Goal: Navigation & Orientation: Find specific page/section

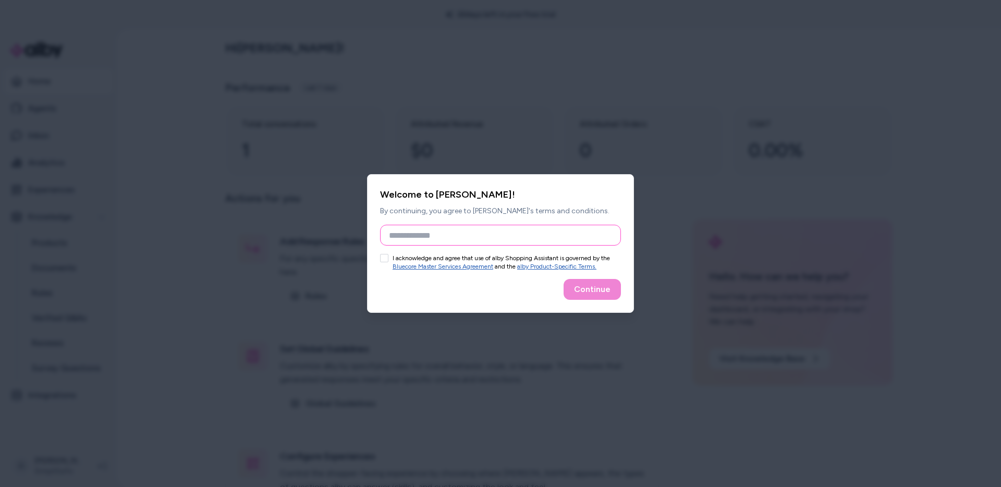
click at [471, 231] on input "Full Name" at bounding box center [500, 235] width 241 height 21
type input "****"
click at [380, 256] on button "I acknowledge and agree that use of alby Shopping Assistant is governed by the …" at bounding box center [384, 258] width 8 height 8
click at [596, 292] on button "Continue" at bounding box center [592, 289] width 57 height 21
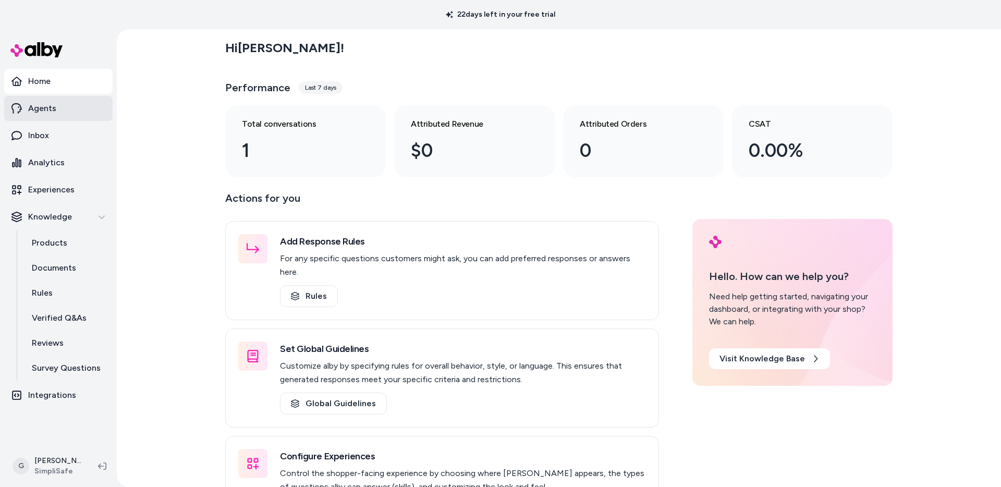
click at [56, 112] on link "Agents" at bounding box center [58, 108] width 108 height 25
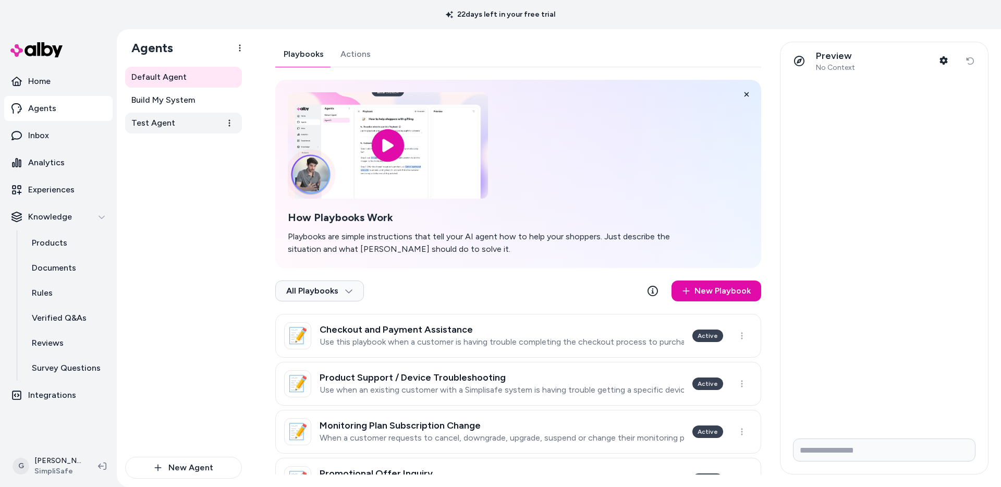
click at [167, 133] on link "Test Agent" at bounding box center [183, 123] width 117 height 21
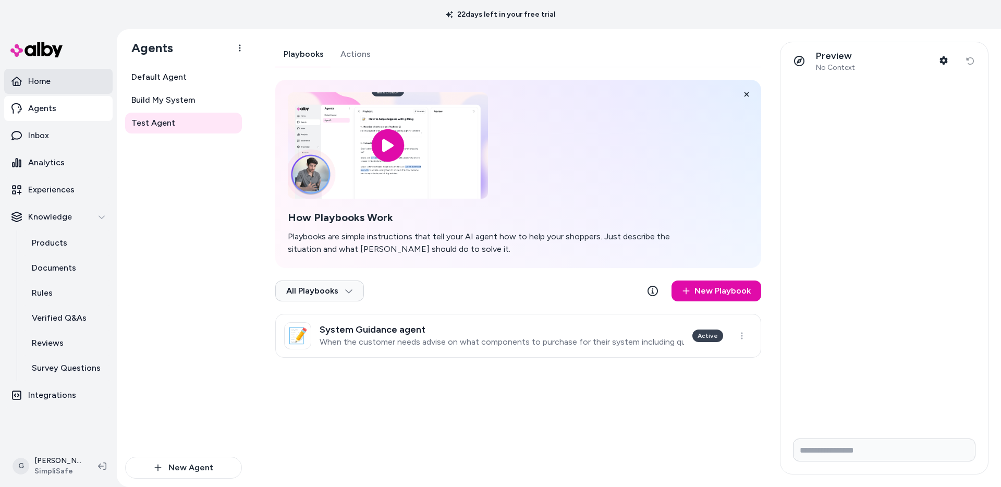
click at [66, 80] on link "Home" at bounding box center [58, 81] width 108 height 25
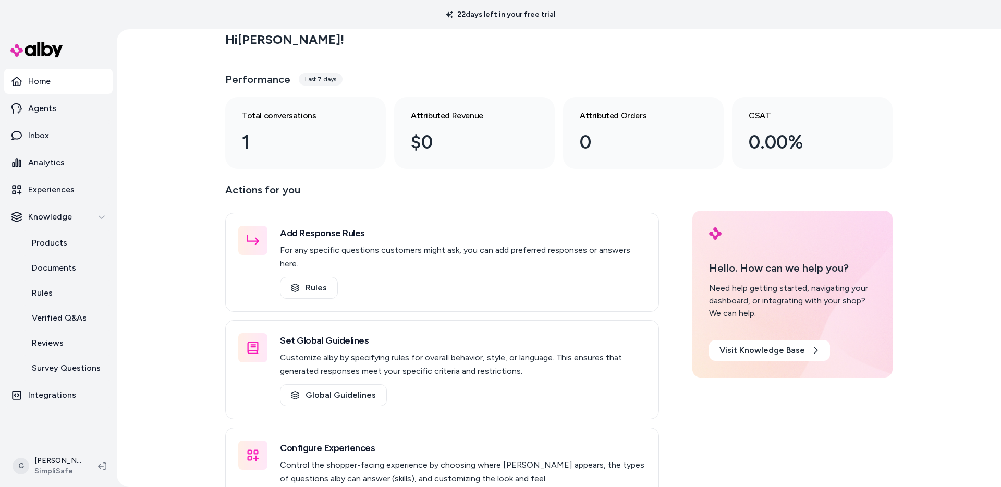
scroll to position [45, 0]
